Goal: Navigation & Orientation: Find specific page/section

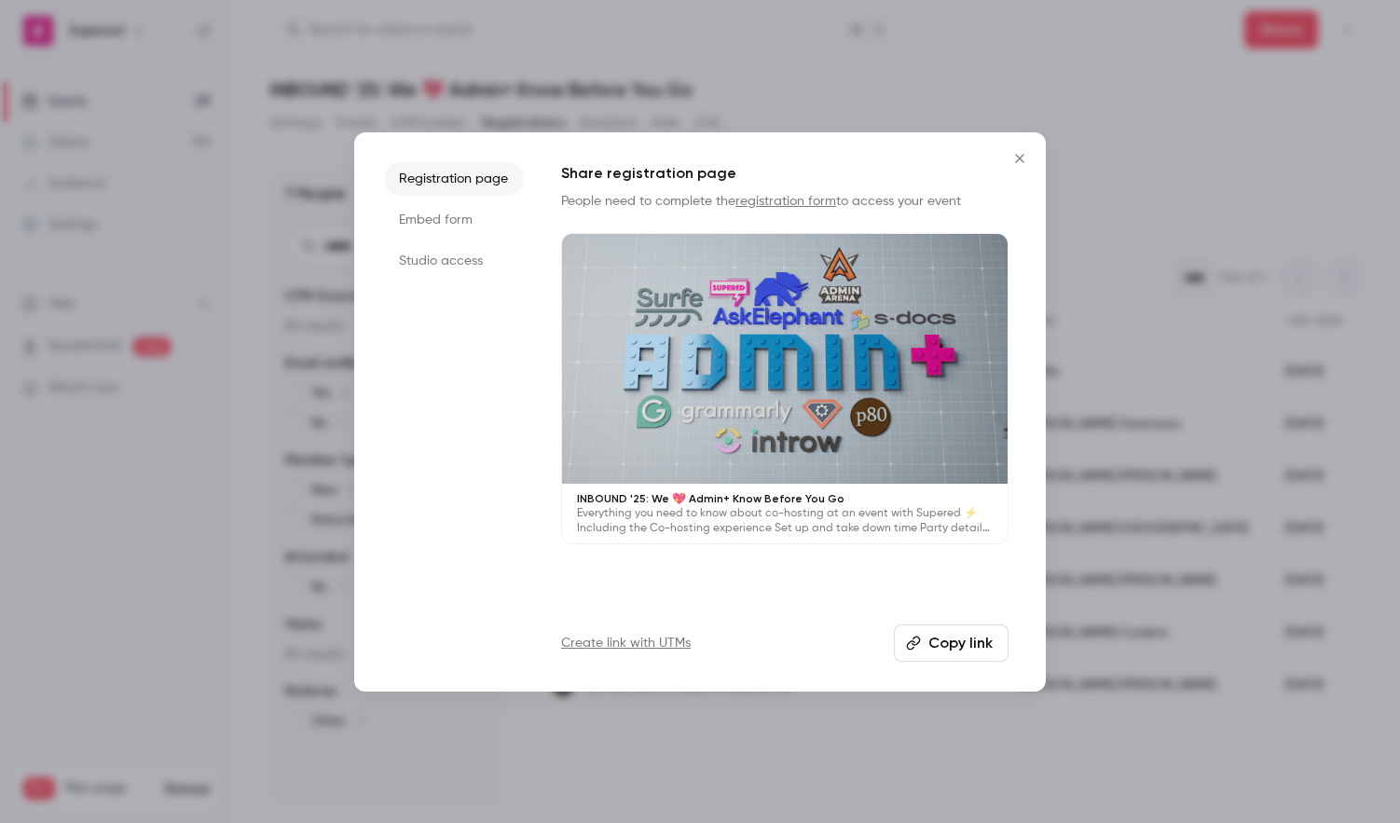
click at [1019, 153] on icon "Close" at bounding box center [1019, 158] width 22 height 15
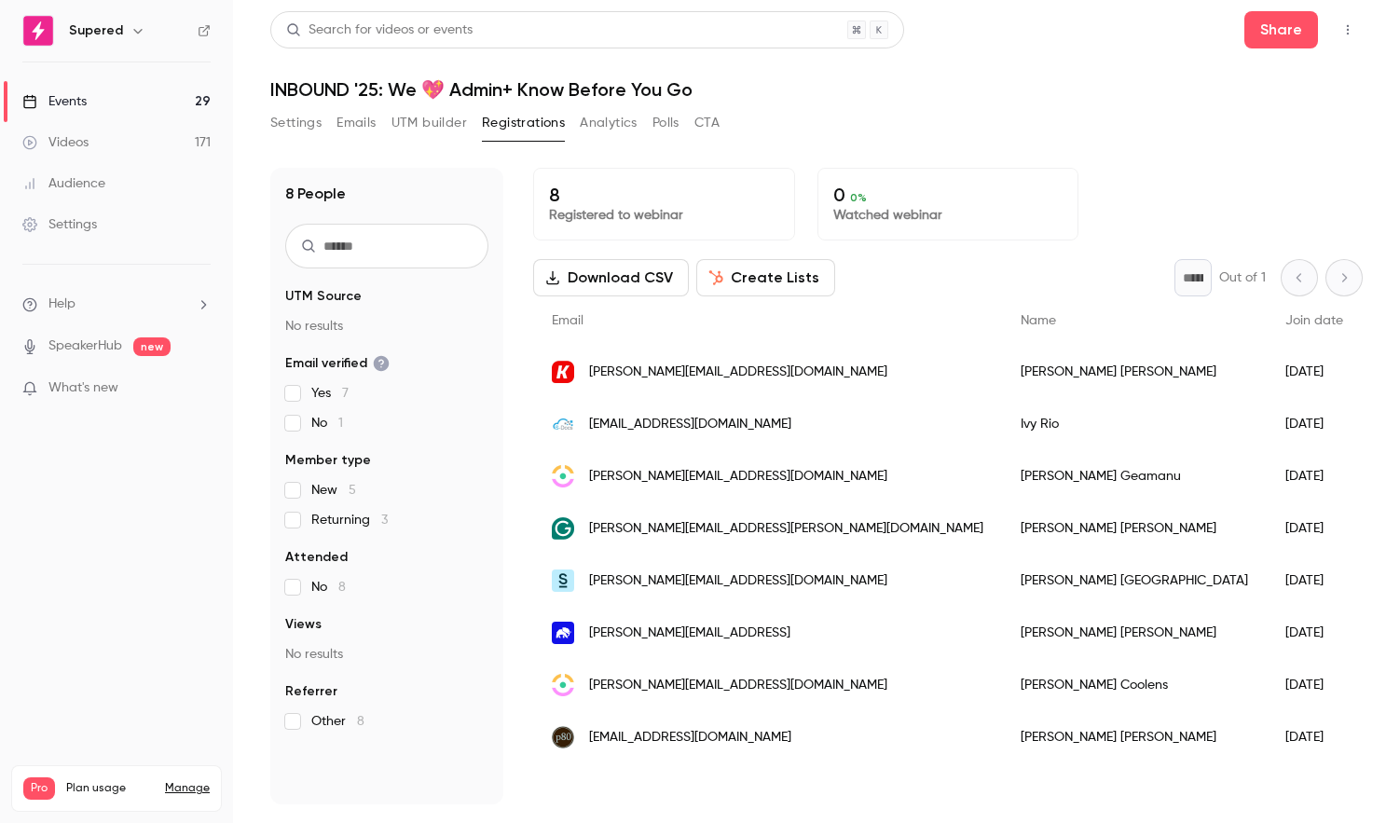
click at [132, 103] on link "Events 29" at bounding box center [116, 101] width 233 height 41
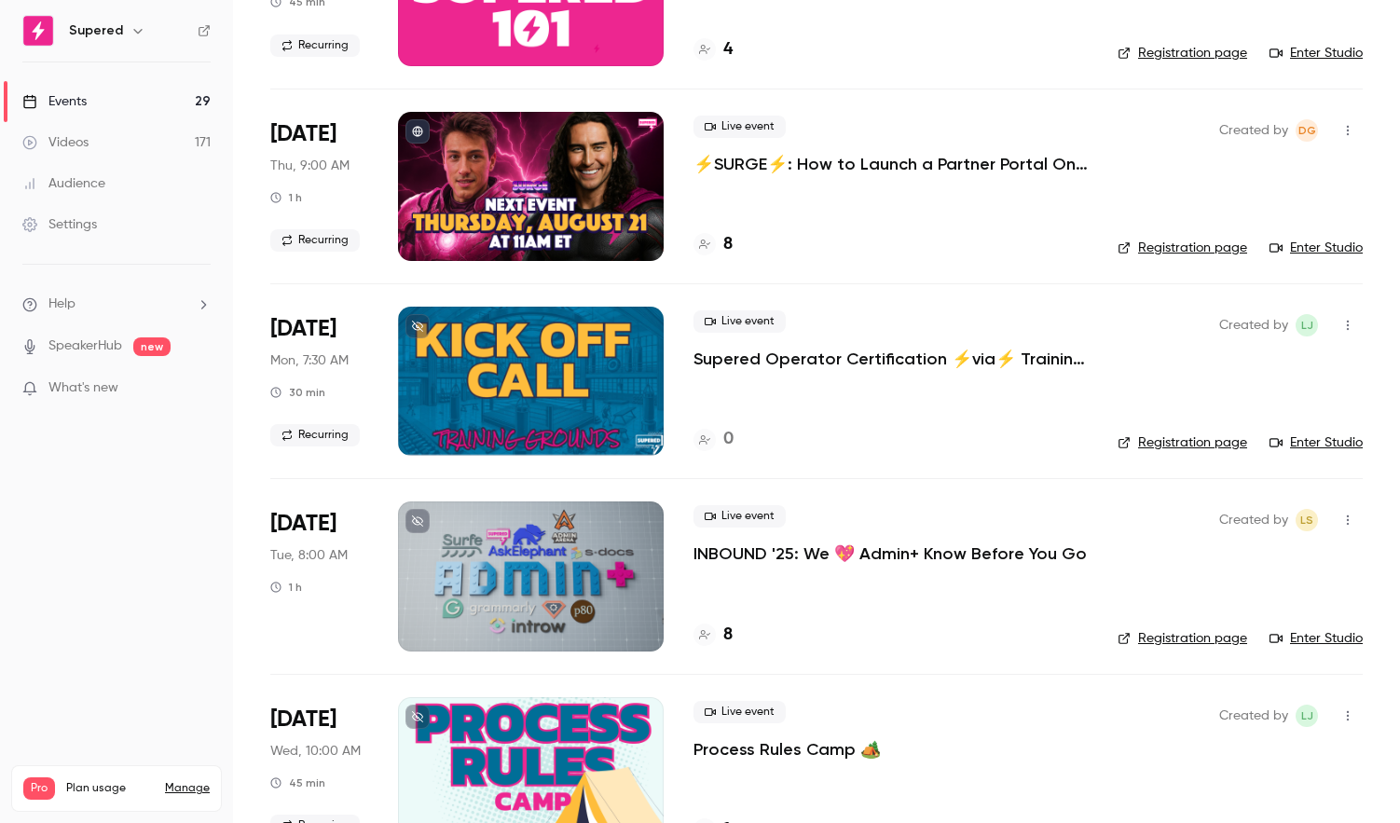
scroll to position [441, 0]
